Goal: Check status

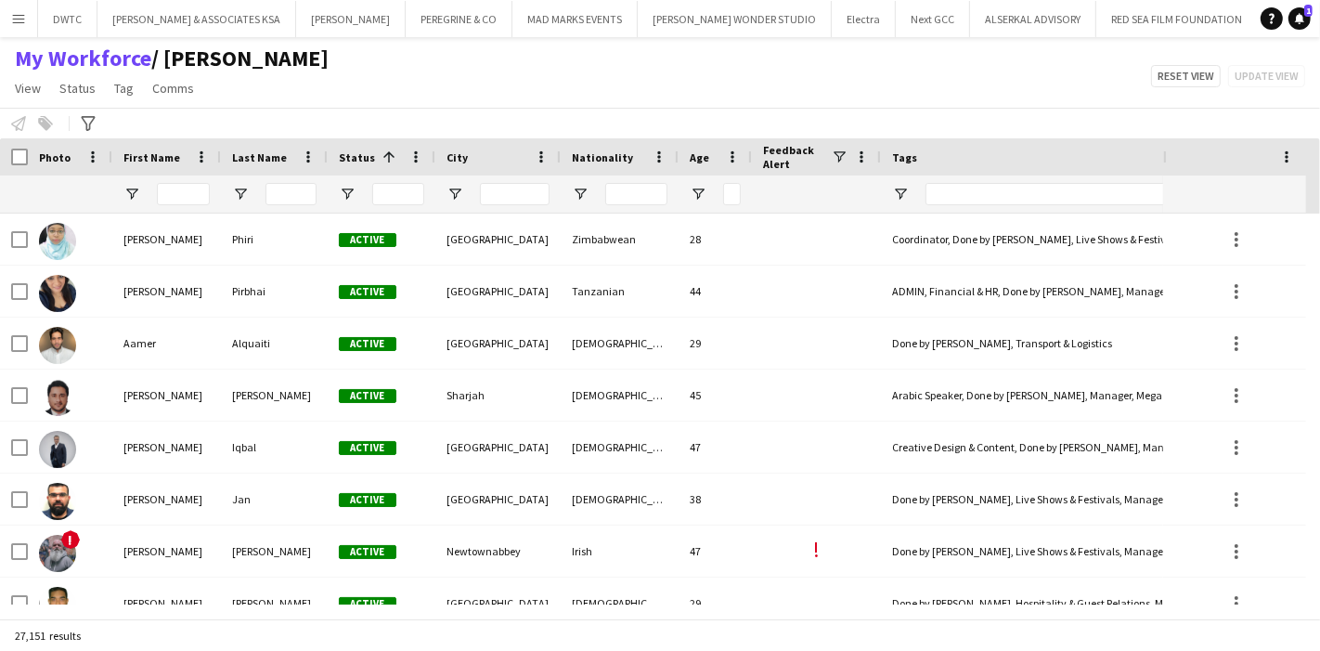
click at [6, 21] on button "Menu" at bounding box center [18, 18] width 37 height 37
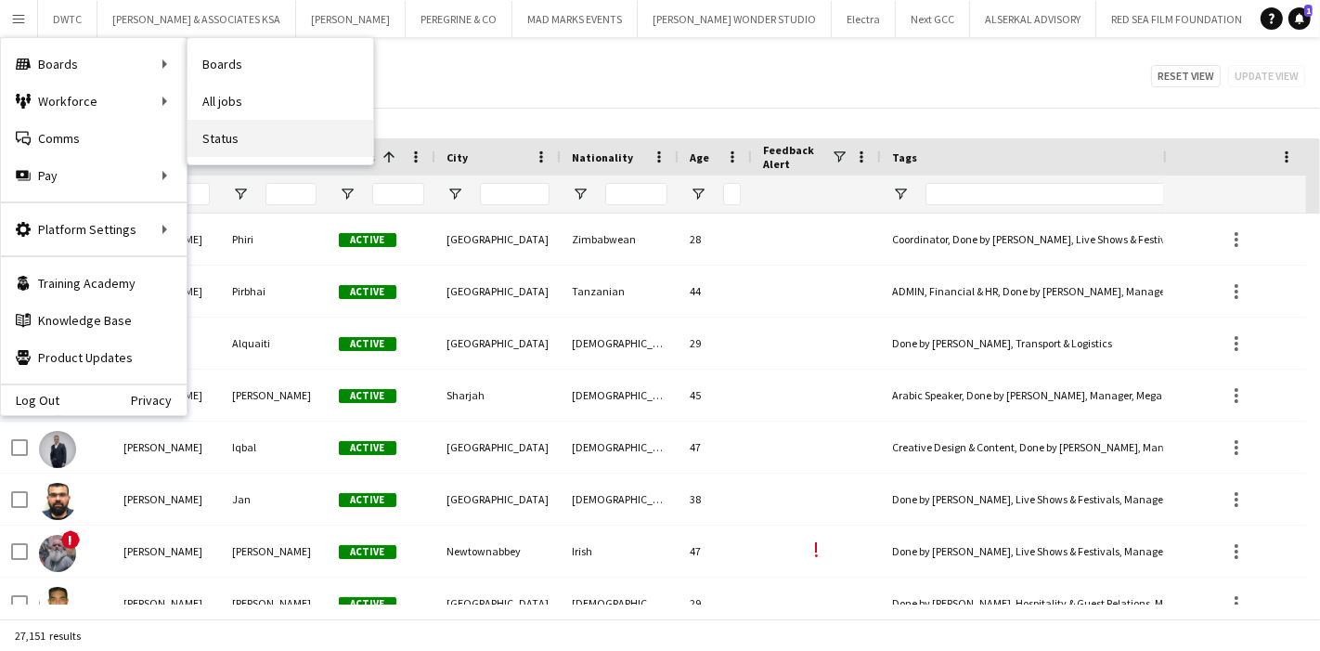
click at [225, 133] on link "Status" at bounding box center [281, 138] width 186 height 37
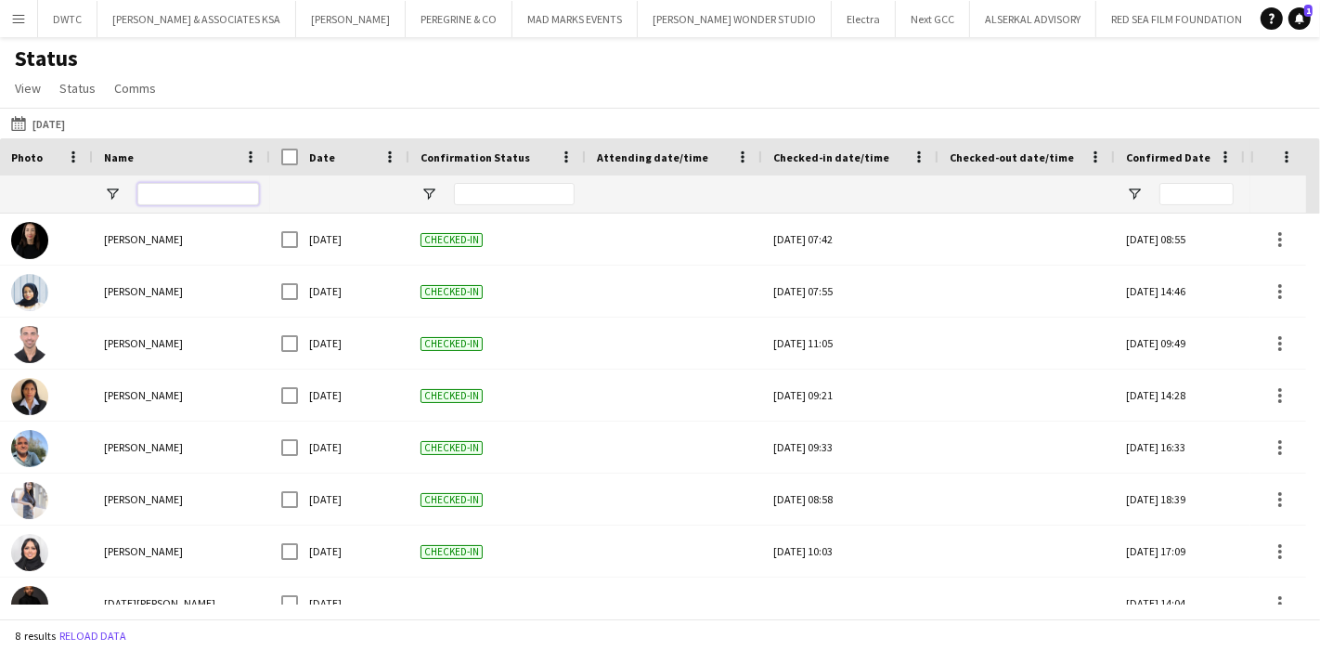
click at [201, 188] on input "Name Filter Input" at bounding box center [198, 194] width 122 height 22
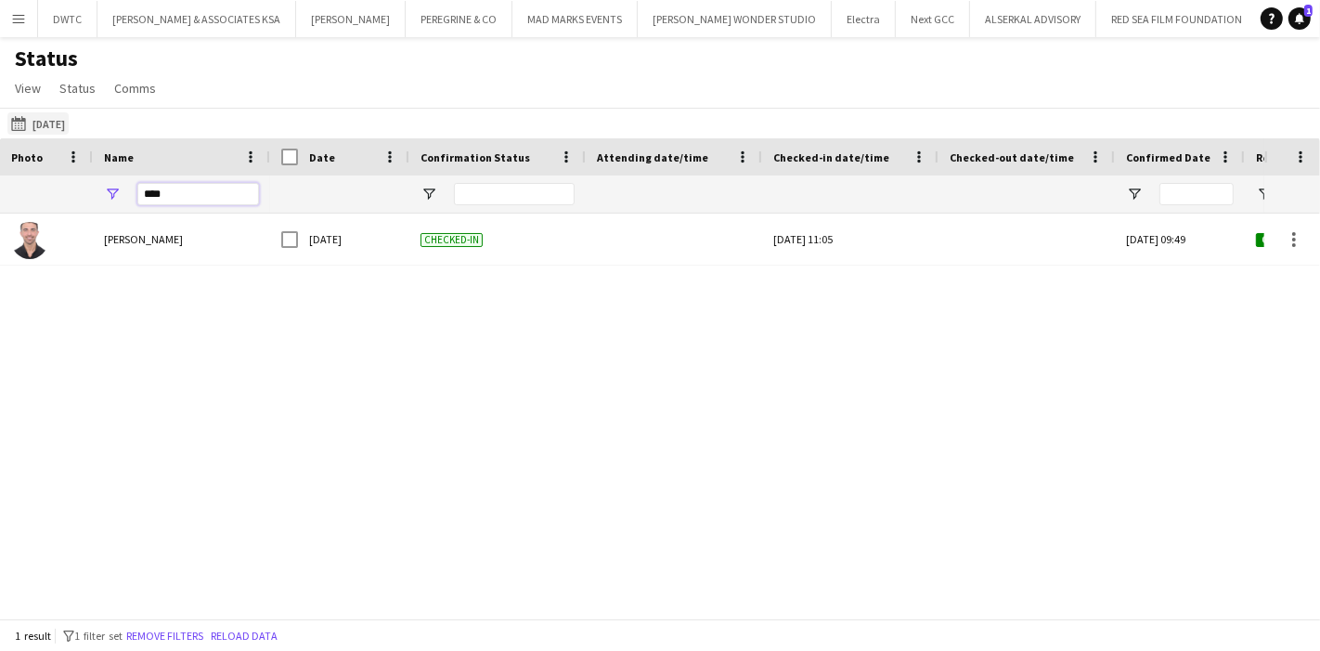
type input "****"
click at [63, 123] on button "[DATE] to [DATE] [DATE]" at bounding box center [37, 123] width 61 height 22
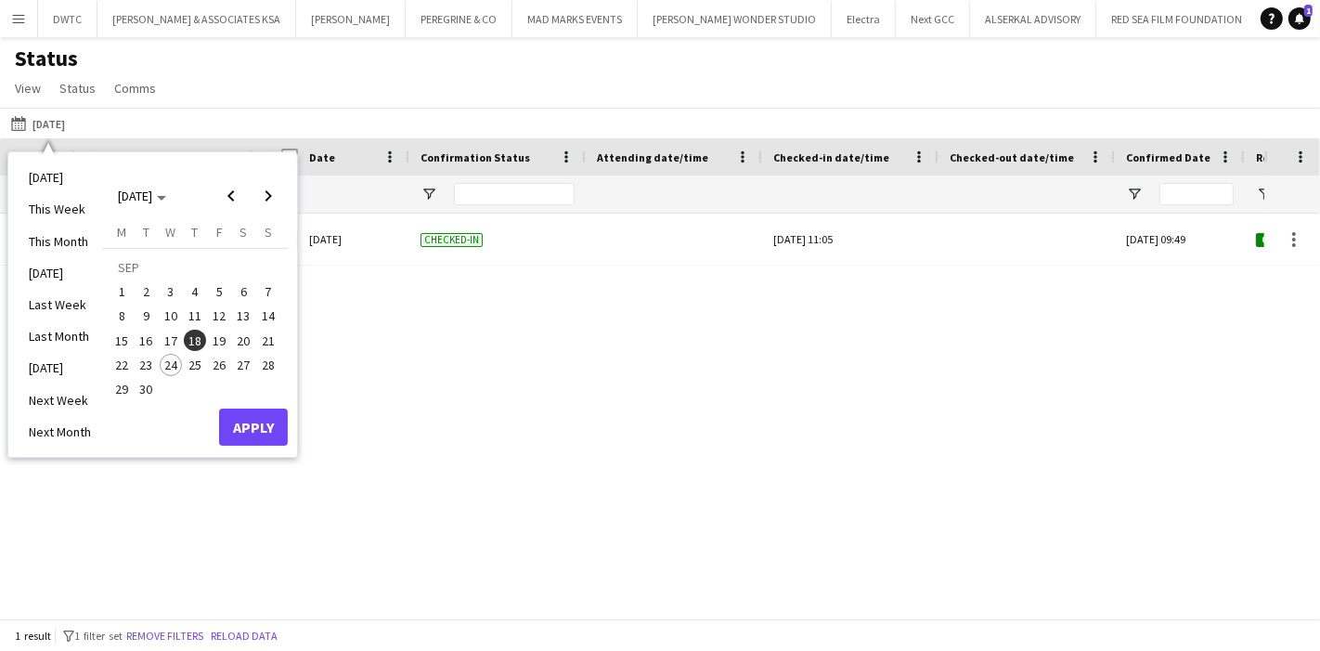
click at [128, 364] on span "22" at bounding box center [121, 365] width 22 height 22
click at [242, 426] on button "Apply" at bounding box center [253, 426] width 69 height 37
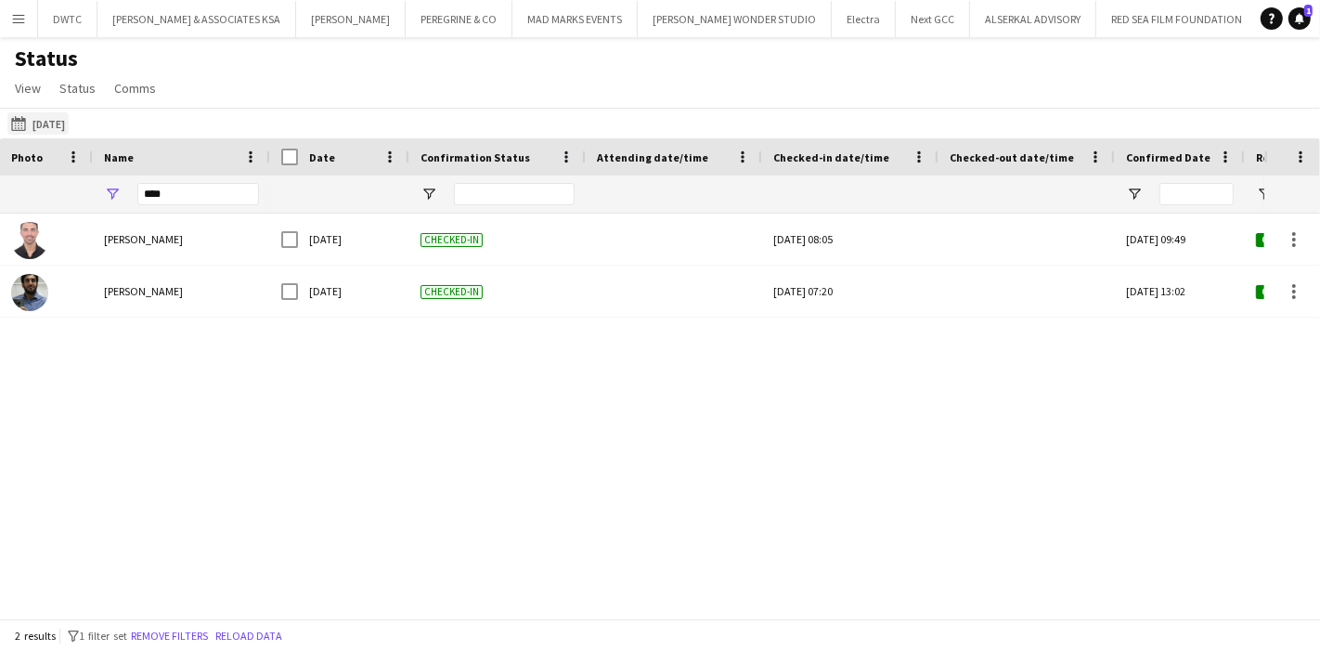
click at [17, 123] on app-icon "[DATE] to [DATE]" at bounding box center [21, 123] width 21 height 15
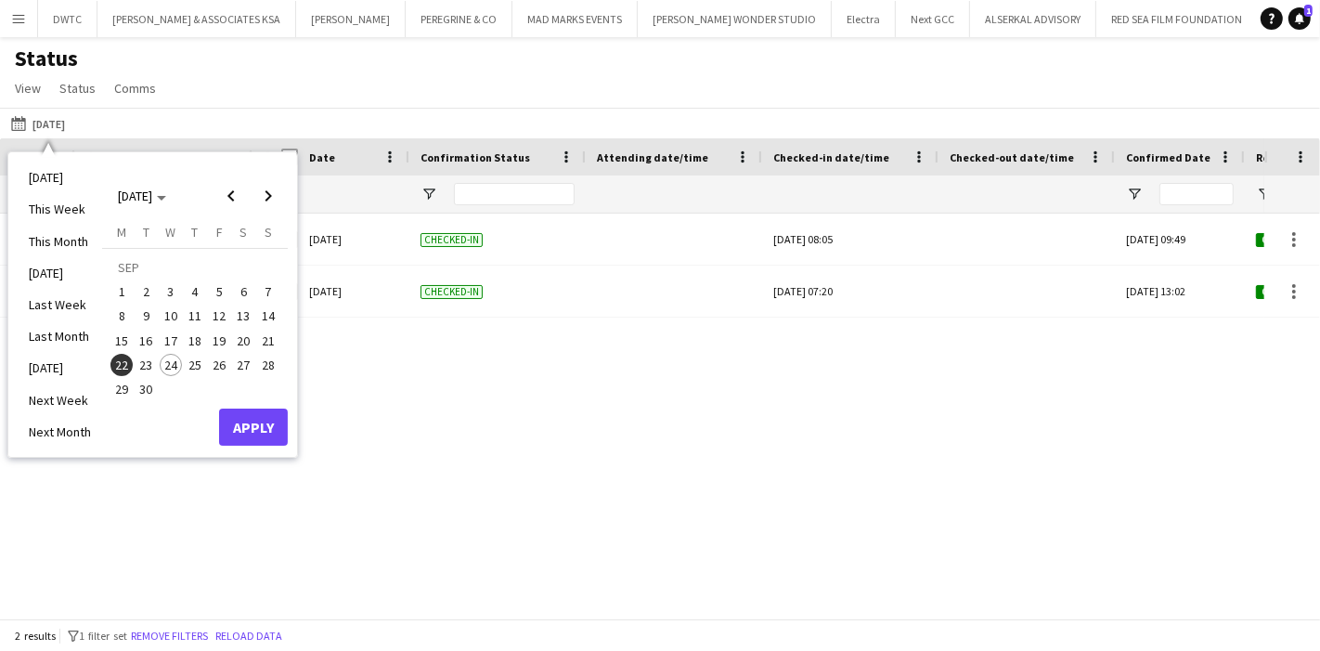
click at [169, 367] on span "24" at bounding box center [171, 365] width 22 height 22
click at [236, 423] on button "Apply" at bounding box center [253, 426] width 69 height 37
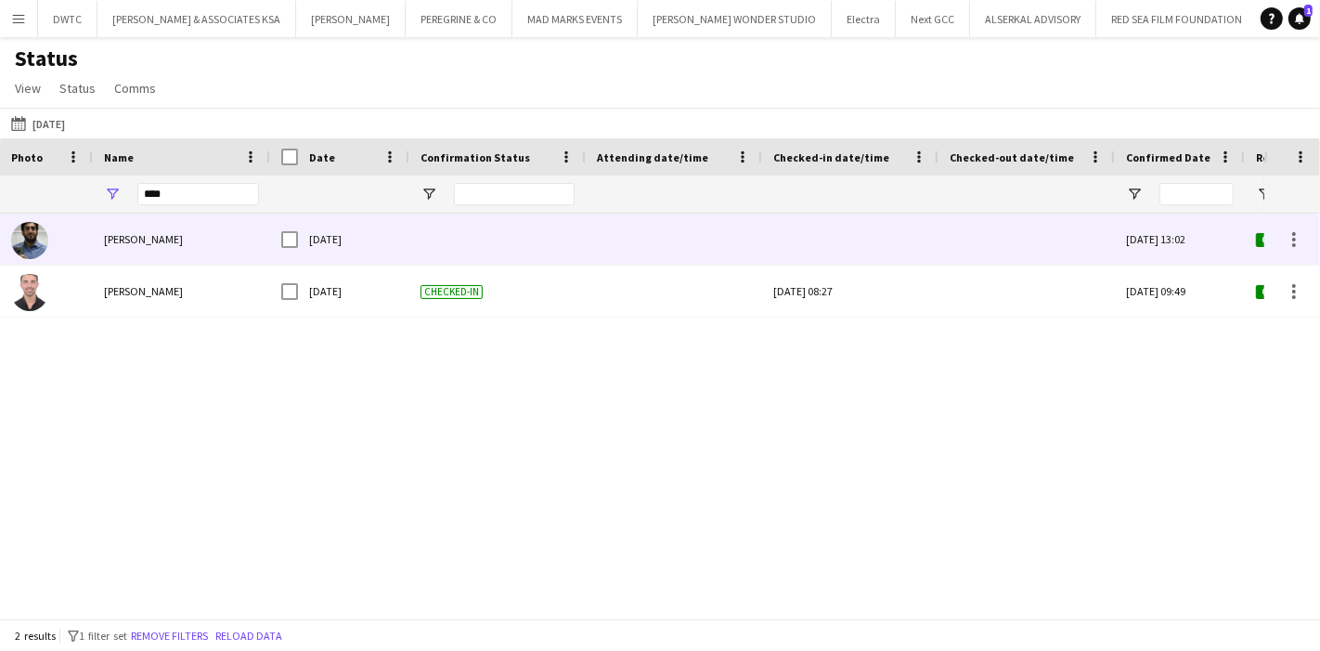
click at [106, 228] on div "[PERSON_NAME]" at bounding box center [181, 239] width 177 height 51
